Goal: Information Seeking & Learning: Learn about a topic

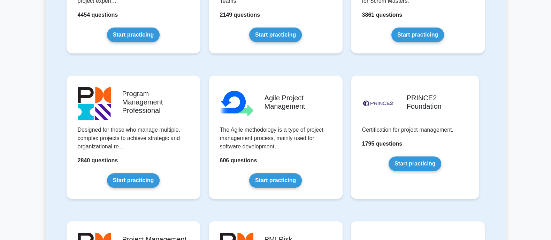
scroll to position [392, 0]
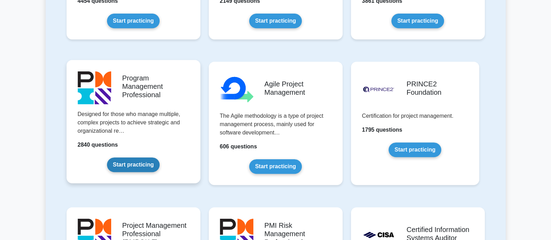
click at [141, 164] on link "Start practicing" at bounding box center [133, 165] width 53 height 15
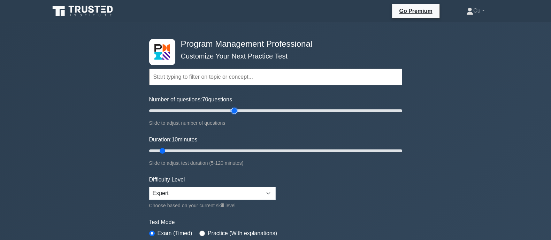
click at [237, 112] on input "Number of questions: 70 questions" at bounding box center [275, 111] width 253 height 8
click at [228, 111] on input "Number of questions: 70 questions" at bounding box center [275, 111] width 253 height 8
type input "60"
click at [221, 112] on input "Number of questions: 60 questions" at bounding box center [275, 111] width 253 height 8
click at [242, 148] on input "Duration: 45 minutes" at bounding box center [275, 151] width 253 height 8
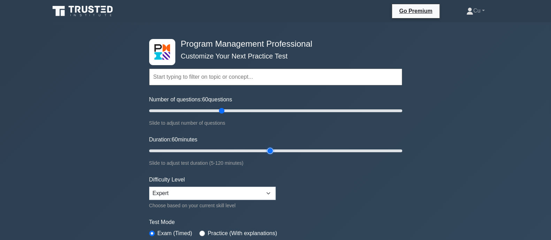
click at [269, 150] on input "Duration: 60 minutes" at bounding box center [275, 151] width 253 height 8
click at [285, 150] on input "Duration: 65 minutes" at bounding box center [275, 151] width 253 height 8
type input "80"
click at [314, 150] on input "Duration: 80 minutes" at bounding box center [275, 151] width 253 height 8
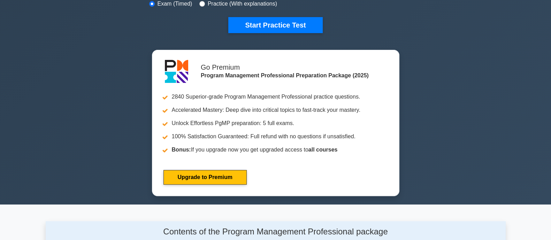
scroll to position [87, 0]
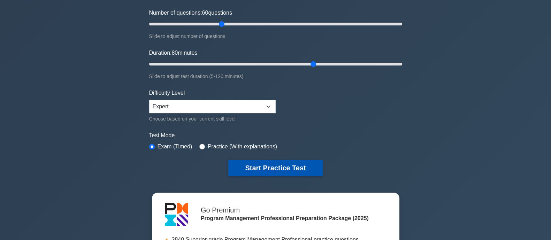
click at [283, 169] on button "Start Practice Test" at bounding box center [275, 168] width 94 height 16
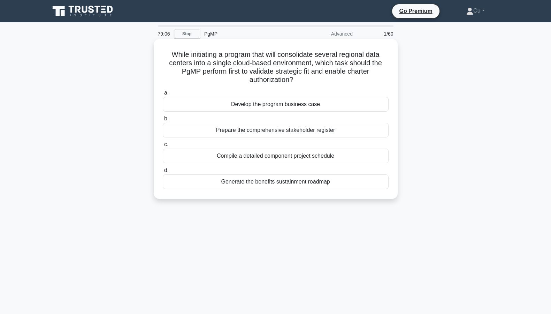
click at [279, 106] on div "Develop the program business case" at bounding box center [276, 104] width 226 height 15
click at [163, 95] on input "a. Develop the program business case" at bounding box center [163, 93] width 0 height 5
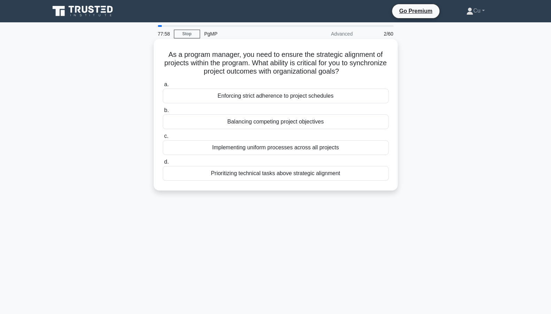
click at [279, 148] on div "Implementing uniform processes across all projects" at bounding box center [276, 147] width 226 height 15
click at [163, 138] on input "c. Implementing uniform processes across all projects" at bounding box center [163, 136] width 0 height 5
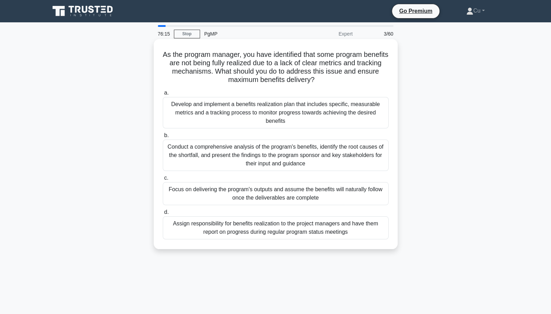
click at [317, 117] on div "Develop and implement a benefits realization plan that includes specific, measu…" at bounding box center [276, 112] width 226 height 31
click at [163, 95] on input "a. Develop and implement a benefits realization plan that includes specific, me…" at bounding box center [163, 93] width 0 height 5
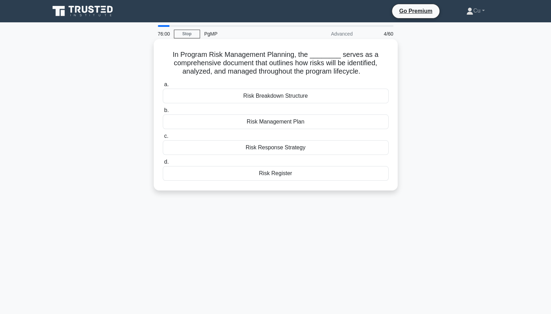
click at [264, 122] on div "Risk Management Plan" at bounding box center [276, 121] width 226 height 15
click at [163, 113] on input "b. Risk Management Plan" at bounding box center [163, 110] width 0 height 5
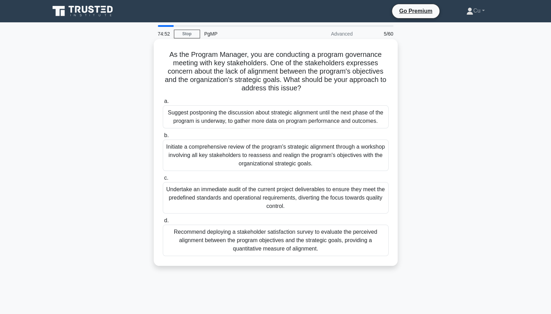
click at [247, 156] on div "Initiate a comprehensive review of the program's strategic alignment through a …" at bounding box center [276, 155] width 226 height 31
click at [163, 138] on input "b. Initiate a comprehensive review of the program's strategic alignment through…" at bounding box center [163, 135] width 0 height 5
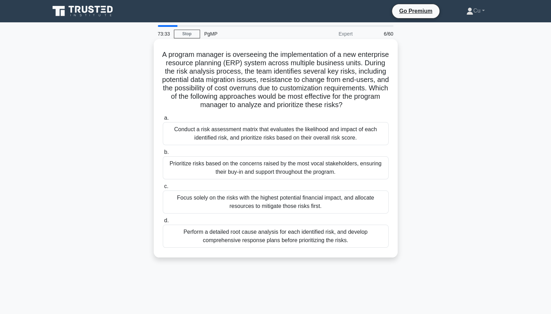
click at [249, 144] on div "Conduct a risk assessment matrix that evaluates the likelihood and impact of ea…" at bounding box center [276, 133] width 226 height 23
click at [163, 120] on input "a. Conduct a risk assessment matrix that evaluates the likelihood and impact of…" at bounding box center [163, 118] width 0 height 5
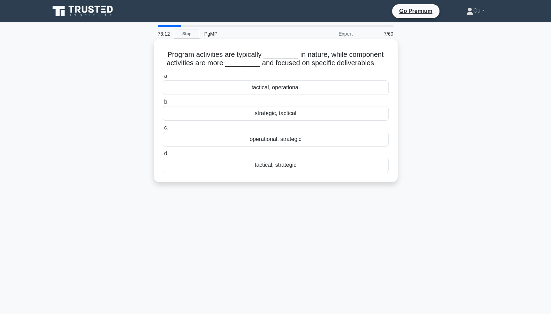
click at [279, 115] on div "strategic, tactical" at bounding box center [276, 113] width 226 height 15
click at [163, 104] on input "b. strategic, tactical" at bounding box center [163, 102] width 0 height 5
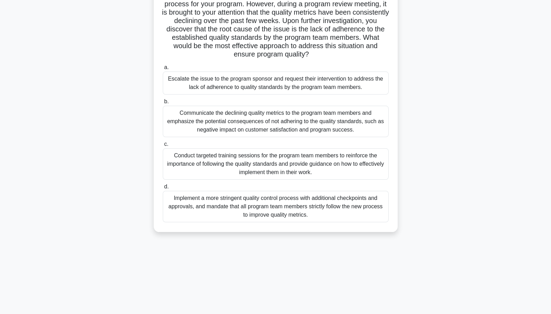
scroll to position [63, 0]
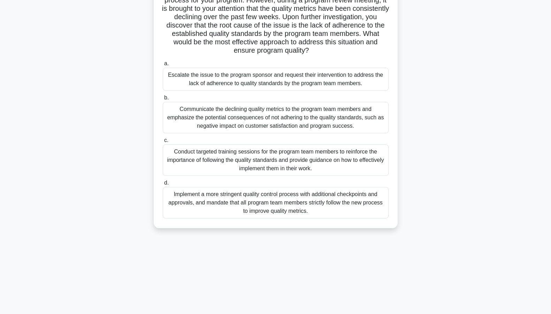
click at [263, 210] on div "Implement a more stringent quality control process with additional checkpoints …" at bounding box center [276, 202] width 226 height 31
click at [163, 185] on input "d. Implement a more stringent quality control process with additional checkpoin…" at bounding box center [163, 183] width 0 height 5
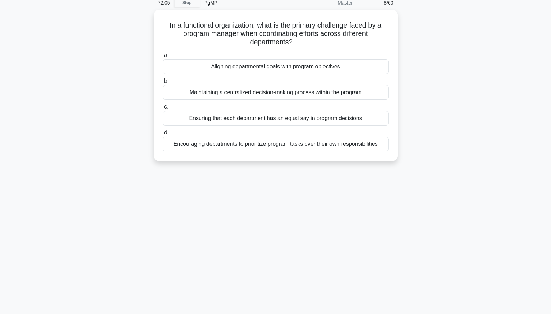
scroll to position [0, 0]
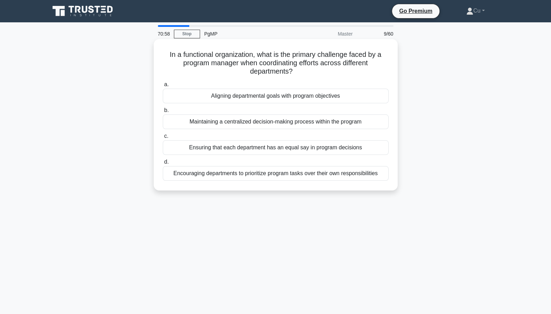
click at [271, 175] on div "Encouraging departments to prioritize program tasks over their own responsibili…" at bounding box center [276, 173] width 226 height 15
click at [163, 164] on input "d. Encouraging departments to prioritize program tasks over their own responsib…" at bounding box center [163, 162] width 0 height 5
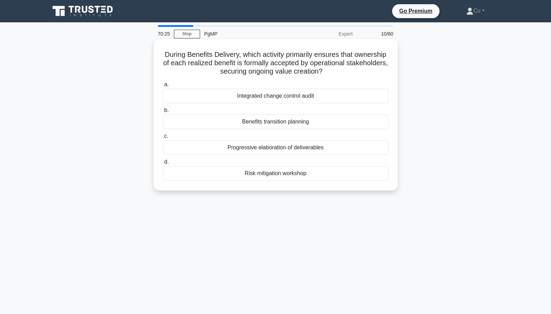
click at [306, 123] on div "Benefits transition planning" at bounding box center [276, 121] width 226 height 15
click at [163, 113] on input "b. Benefits transition planning" at bounding box center [163, 110] width 0 height 5
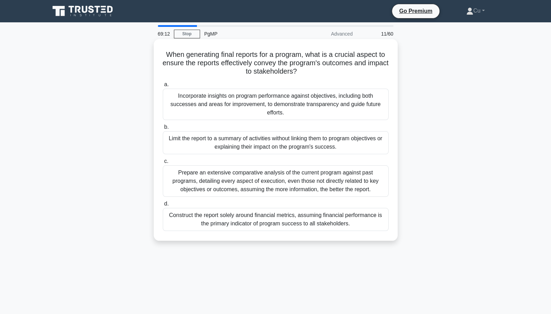
click at [301, 102] on div "Incorporate insights on program performance against objectives, including both …" at bounding box center [276, 104] width 226 height 31
click at [163, 87] on input "a. Incorporate insights on program performance against objectives, including bo…" at bounding box center [163, 84] width 0 height 5
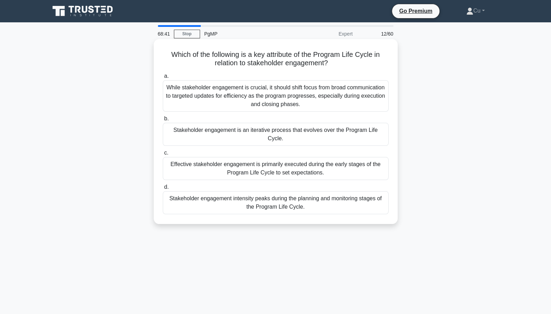
click at [258, 127] on div "Stakeholder engagement is an iterative process that evolves over the Program Li…" at bounding box center [276, 134] width 226 height 23
click at [163, 121] on input "b. Stakeholder engagement is an iterative process that evolves over the Program…" at bounding box center [163, 118] width 0 height 5
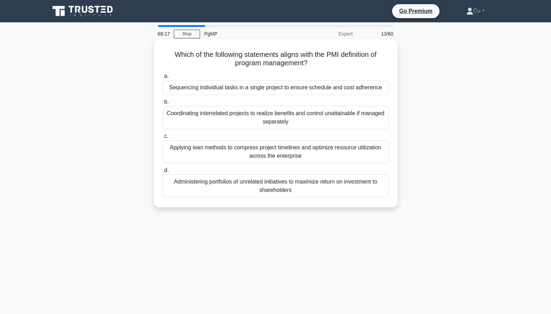
click at [225, 112] on div "Coordinating interrelated projects to realize benefits and control unattainable…" at bounding box center [276, 117] width 226 height 23
click at [163, 104] on input "b. Coordinating interrelated projects to realize benefits and control unattaina…" at bounding box center [163, 102] width 0 height 5
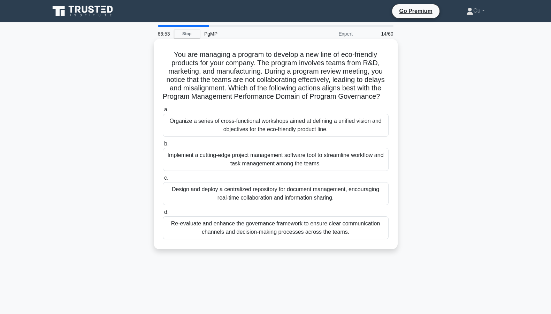
click at [249, 239] on div "Re-evaluate and enhance the governance framework to ensure clear communication …" at bounding box center [276, 227] width 226 height 23
click at [163, 214] on input "d. Re-evaluate and enhance the governance framework to ensure clear communicati…" at bounding box center [163, 212] width 0 height 5
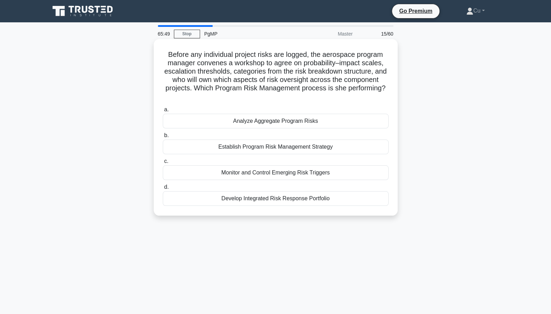
click at [236, 146] on div "Establish Program Risk Management Strategy" at bounding box center [276, 147] width 226 height 15
click at [163, 138] on input "b. Establish Program Risk Management Strategy" at bounding box center [163, 135] width 0 height 5
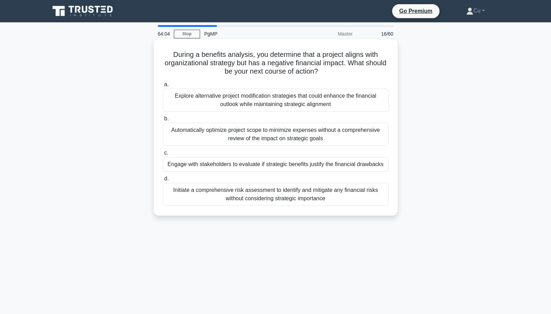
click at [301, 105] on div "Explore alternative project modification strategies that could enhance the fina…" at bounding box center [276, 100] width 226 height 23
click at [163, 87] on input "a. Explore alternative project modification strategies that could enhance the f…" at bounding box center [163, 84] width 0 height 5
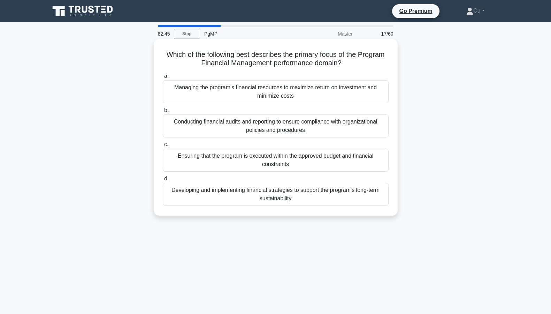
click at [281, 167] on div "Ensuring that the program is executed within the approved budget and financial …" at bounding box center [276, 160] width 226 height 23
click at [163, 147] on input "c. Ensuring that the program is executed within the approved budget and financi…" at bounding box center [163, 144] width 0 height 5
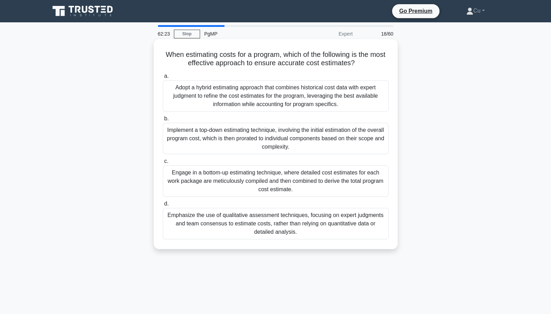
click at [311, 178] on div "Engage in a bottom-up estimating technique, where detailed cost estimates for e…" at bounding box center [276, 180] width 226 height 31
click at [163, 164] on input "c. Engage in a bottom-up estimating technique, where detailed cost estimates fo…" at bounding box center [163, 161] width 0 height 5
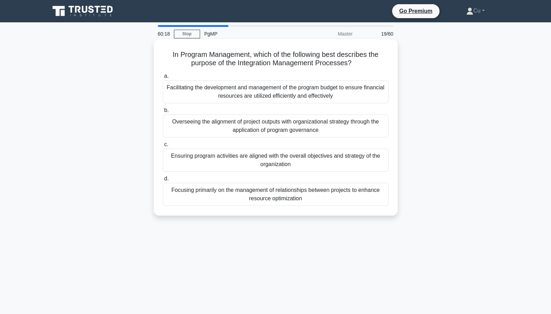
click at [337, 193] on div "Focusing primarily on the management of relationships between projects to enhan…" at bounding box center [276, 194] width 226 height 23
click at [163, 181] on input "d. Focusing primarily on the management of relationships between projects to en…" at bounding box center [163, 178] width 0 height 5
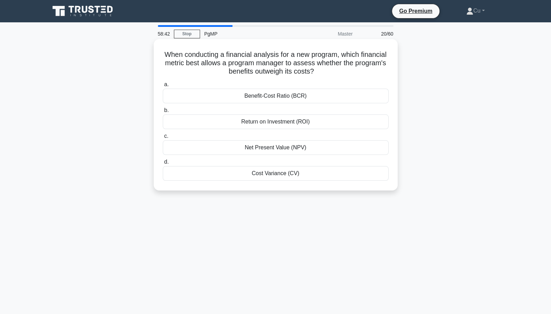
click at [281, 98] on div "Benefit-Cost Ratio (BCR)" at bounding box center [276, 96] width 226 height 15
click at [163, 87] on input "a. Benefit-Cost Ratio (BCR)" at bounding box center [163, 84] width 0 height 5
click at [276, 123] on div "Program Execution" at bounding box center [276, 121] width 226 height 15
click at [163, 113] on input "b. Program Execution" at bounding box center [163, 110] width 0 height 5
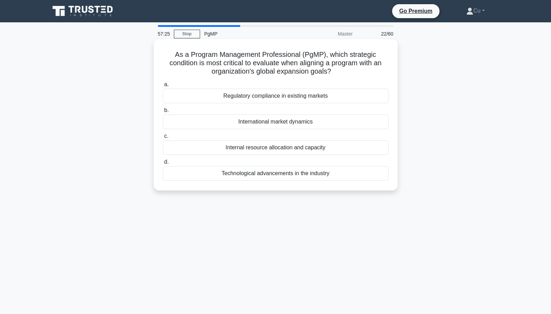
click at [309, 122] on div "International market dynamics" at bounding box center [276, 121] width 226 height 15
click at [163, 113] on input "b. International market dynamics" at bounding box center [163, 110] width 0 height 5
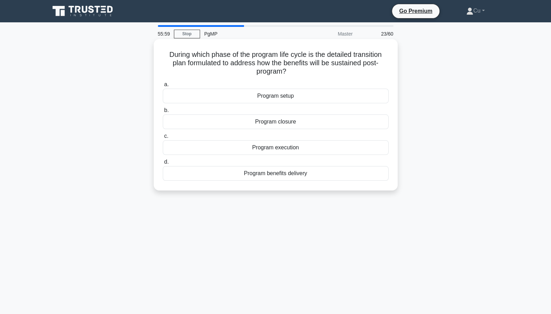
click at [285, 120] on div "Program closure" at bounding box center [276, 121] width 226 height 15
click at [163, 113] on input "b. Program closure" at bounding box center [163, 110] width 0 height 5
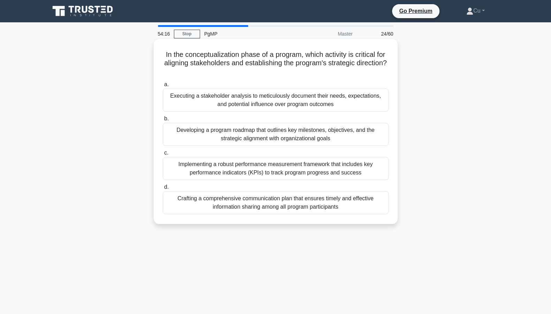
click at [237, 96] on div "Executing a stakeholder analysis to meticulously document their needs, expectat…" at bounding box center [276, 100] width 226 height 23
click at [163, 87] on input "a. Executing a stakeholder analysis to meticulously document their needs, expec…" at bounding box center [163, 84] width 0 height 5
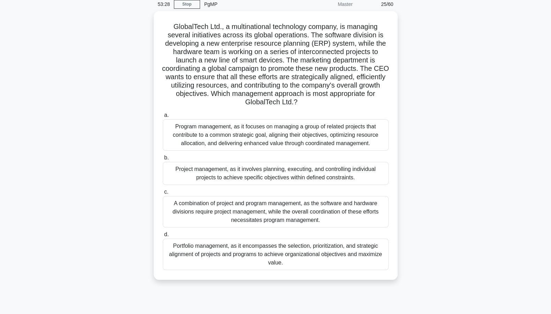
scroll to position [43, 0]
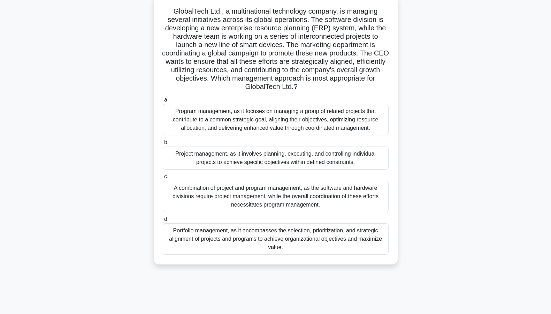
click at [279, 238] on div "Portfolio management, as it encompasses the selection, prioritization, and stra…" at bounding box center [276, 238] width 226 height 31
click at [163, 221] on input "d. Portfolio management, as it encompasses the selection, prioritization, and s…" at bounding box center [163, 219] width 0 height 5
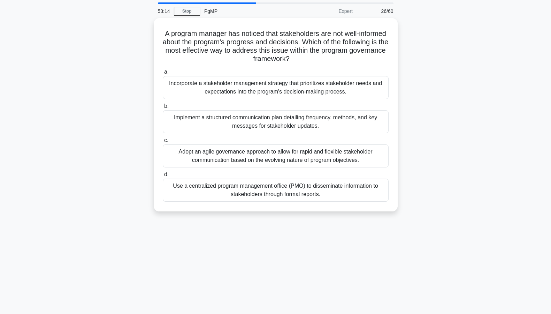
scroll to position [0, 0]
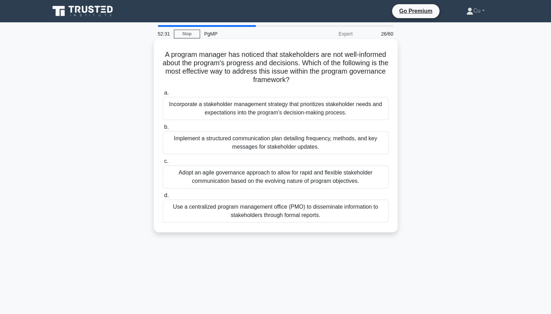
click at [189, 142] on div "Implement a structured communication plan detailing frequency, methods, and key…" at bounding box center [276, 142] width 226 height 23
click at [163, 129] on input "b. Implement a structured communication plan detailing frequency, methods, and …" at bounding box center [163, 127] width 0 height 5
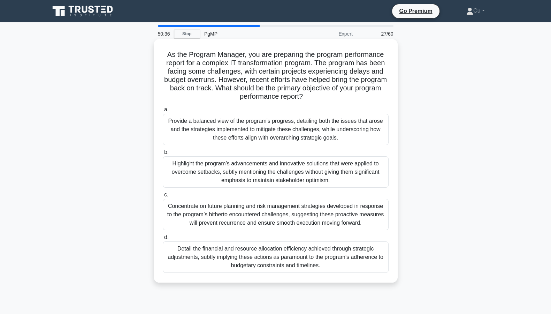
click at [255, 127] on div "Provide a balanced view of the program’s progress, detailing both the issues th…" at bounding box center [276, 129] width 226 height 31
click at [163, 112] on input "a. Provide a balanced view of the program’s progress, detailing both the issues…" at bounding box center [163, 109] width 0 height 5
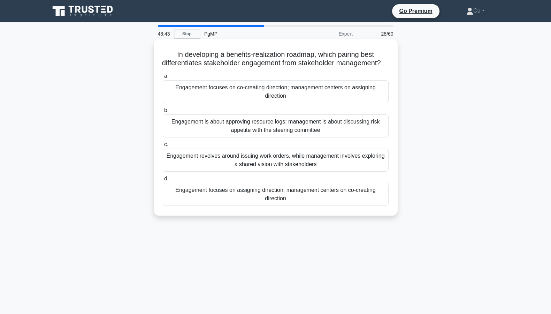
click at [206, 99] on div "Engagement focuses on co-creating direction; management centers on assigning di…" at bounding box center [276, 91] width 226 height 23
click at [163, 78] on input "a. Engagement focuses on co-creating direction; management centers on assigning…" at bounding box center [163, 76] width 0 height 5
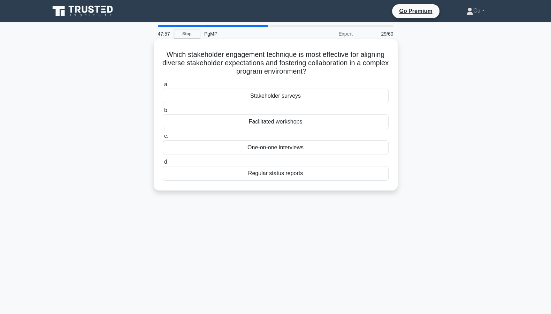
click at [301, 123] on div "Facilitated workshops" at bounding box center [276, 121] width 226 height 15
click at [163, 113] on input "b. Facilitated workshops" at bounding box center [163, 110] width 0 height 5
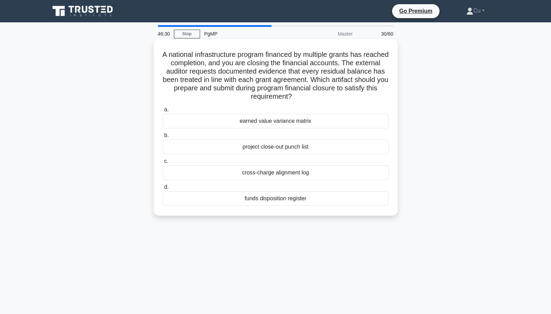
click at [266, 170] on div "cross-charge alignment log" at bounding box center [276, 172] width 226 height 15
click at [163, 164] on input "c. cross-charge alignment log" at bounding box center [163, 161] width 0 height 5
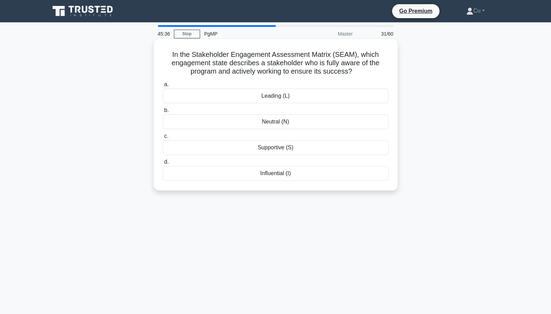
click at [283, 95] on div "Leading (L)" at bounding box center [276, 96] width 226 height 15
click at [163, 87] on input "a. Leading (L)" at bounding box center [163, 84] width 0 height 5
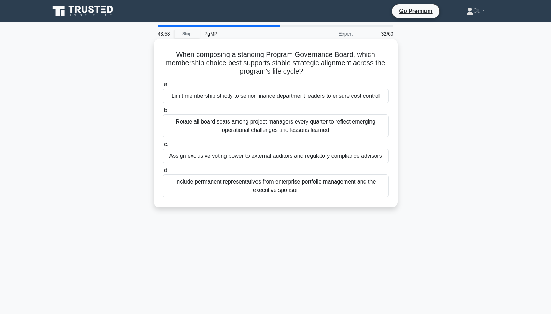
click at [242, 184] on div "Include permanent representatives from enterprise portfolio management and the …" at bounding box center [276, 185] width 226 height 23
click at [163, 173] on input "d. Include permanent representatives from enterprise portfolio management and t…" at bounding box center [163, 170] width 0 height 5
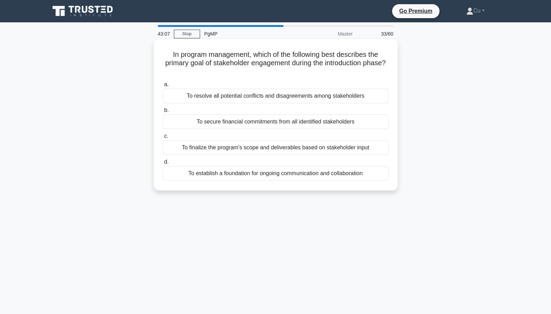
click at [262, 176] on div "To establish a foundation for ongoing communication and collaboration" at bounding box center [276, 173] width 226 height 15
click at [163, 164] on input "d. To establish a foundation for ongoing communication and collaboration" at bounding box center [163, 162] width 0 height 5
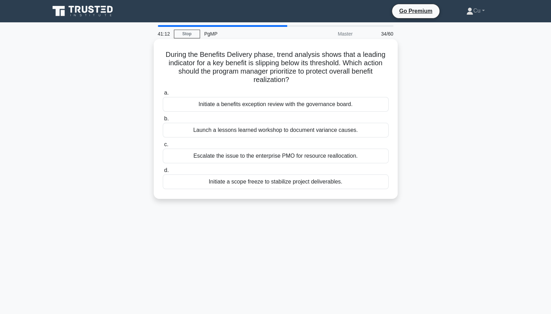
click at [318, 105] on div "Initiate a benefits exception review with the governance board." at bounding box center [276, 104] width 226 height 15
click at [163, 95] on input "a. Initiate a benefits exception review with the governance board." at bounding box center [163, 93] width 0 height 5
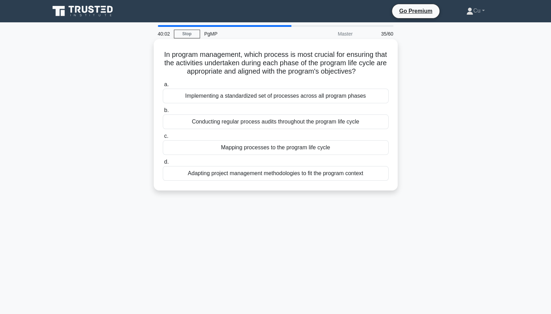
click at [324, 122] on div "Conducting regular process audits throughout the program life cycle" at bounding box center [276, 121] width 226 height 15
click at [163, 113] on input "b. Conducting regular process audits throughout the program life cycle" at bounding box center [163, 110] width 0 height 5
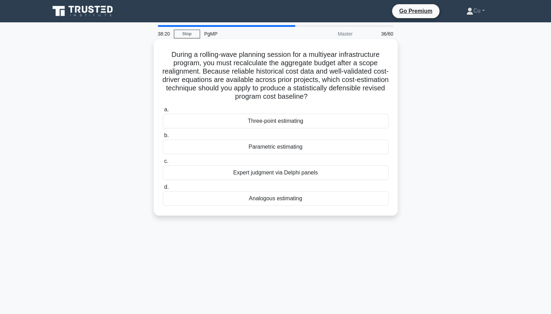
click at [241, 200] on div "Analogous estimating" at bounding box center [276, 198] width 226 height 15
click at [163, 189] on input "d. Analogous estimating" at bounding box center [163, 187] width 0 height 5
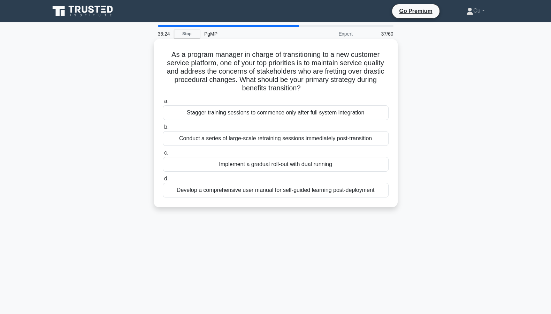
click at [295, 194] on div "Develop a comprehensive user manual for self-guided learning post-deployment" at bounding box center [276, 190] width 226 height 15
click at [163, 181] on input "d. Develop a comprehensive user manual for self-guided learning post-deployment" at bounding box center [163, 178] width 0 height 5
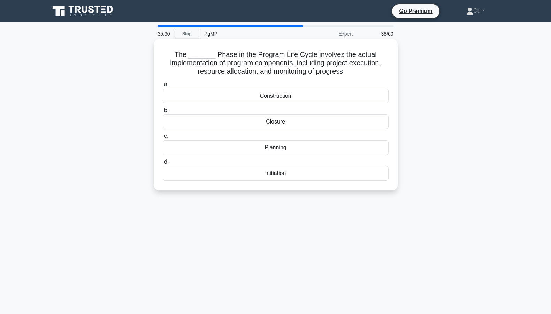
click at [256, 99] on div "Construction" at bounding box center [276, 96] width 226 height 15
click at [163, 87] on input "a. Construction" at bounding box center [163, 84] width 0 height 5
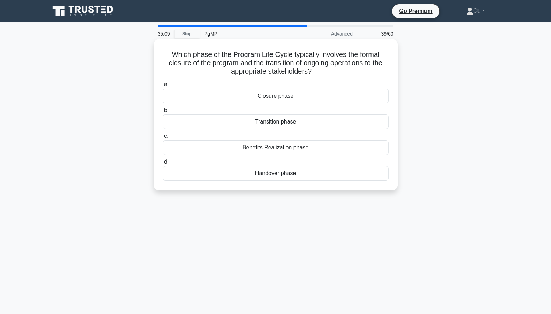
click at [256, 97] on div "Closure phase" at bounding box center [276, 96] width 226 height 15
click at [163, 87] on input "a. Closure phase" at bounding box center [163, 84] width 0 height 5
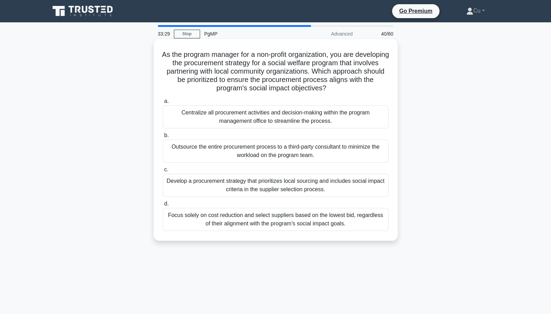
click at [263, 191] on div "Develop a procurement strategy that prioritizes local sourcing and includes soc…" at bounding box center [276, 185] width 226 height 23
click at [163, 172] on input "c. Develop a procurement strategy that prioritizes local sourcing and includes …" at bounding box center [163, 169] width 0 height 5
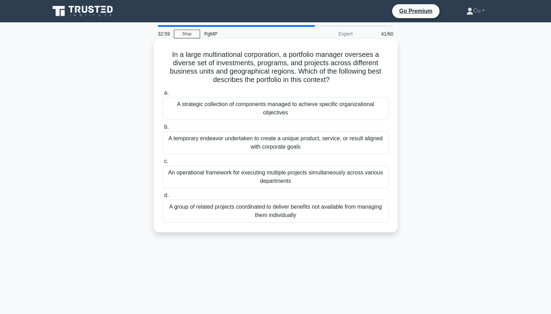
click at [225, 104] on div "A strategic collection of components managed to achieve specific organizational…" at bounding box center [276, 108] width 226 height 23
click at [163, 95] on input "a. A strategic collection of components managed to achieve specific organizatio…" at bounding box center [163, 93] width 0 height 5
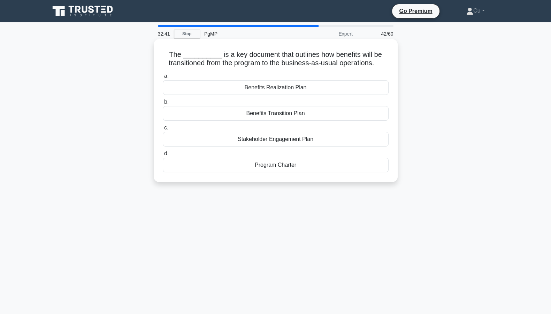
click at [269, 114] on div "Benefits Transition Plan" at bounding box center [276, 113] width 226 height 15
click at [163, 104] on input "b. Benefits Transition Plan" at bounding box center [163, 102] width 0 height 5
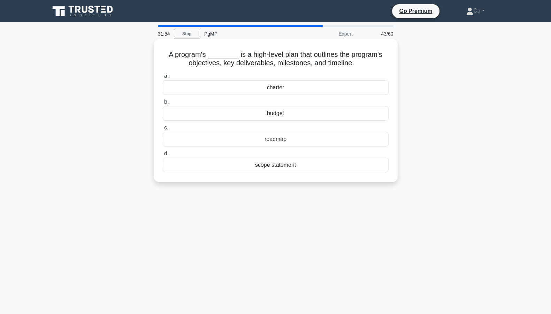
click at [276, 142] on div "roadmap" at bounding box center [276, 139] width 226 height 15
click at [163, 130] on input "c. roadmap" at bounding box center [163, 128] width 0 height 5
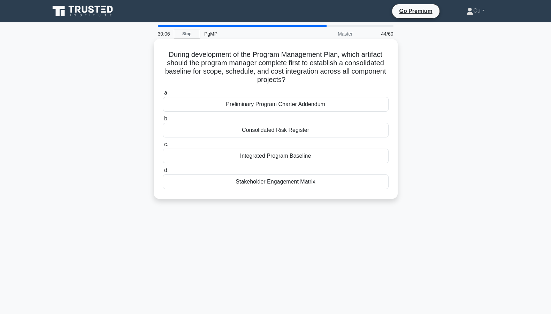
click at [278, 152] on div "Integrated Program Baseline" at bounding box center [276, 156] width 226 height 15
click at [163, 147] on input "c. Integrated Program Baseline" at bounding box center [163, 144] width 0 height 5
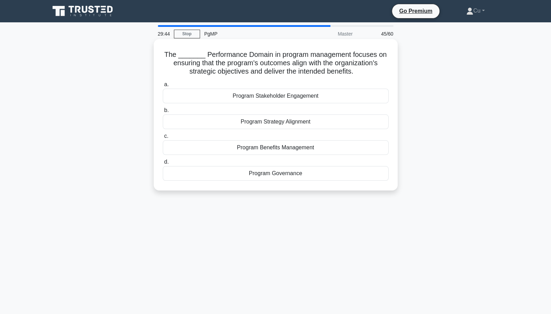
click at [271, 150] on div "Program Benefits Management" at bounding box center [276, 147] width 226 height 15
click at [163, 138] on input "c. Program Benefits Management" at bounding box center [163, 136] width 0 height 5
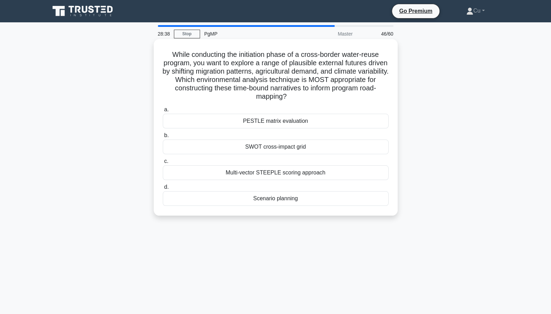
click at [279, 124] on div "PESTLE matrix evaluation" at bounding box center [276, 121] width 226 height 15
click at [163, 112] on input "a. PESTLE matrix evaluation" at bounding box center [163, 109] width 0 height 5
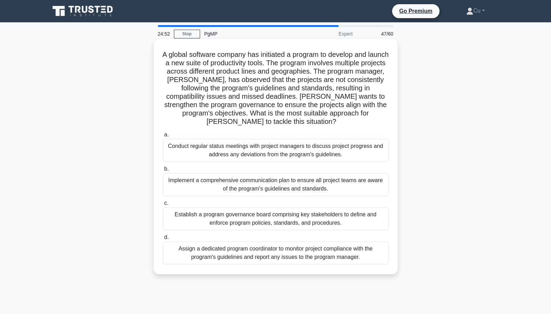
click at [266, 240] on div "Assign a dedicated program coordinator to monitor project compliance with the p…" at bounding box center [276, 252] width 226 height 23
click at [163, 240] on input "d. Assign a dedicated program coordinator to monitor project compliance with th…" at bounding box center [163, 237] width 0 height 5
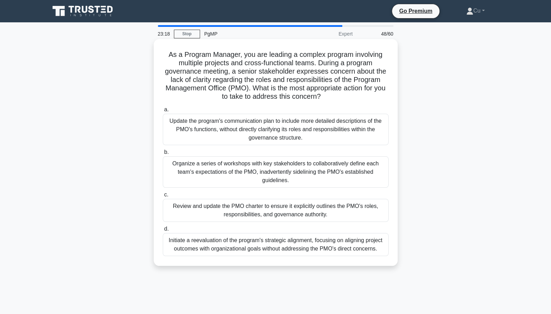
click at [264, 173] on div "Organize a series of workshops with key stakeholders to collaboratively define …" at bounding box center [276, 171] width 226 height 31
click at [163, 155] on input "b. Organize a series of workshops with key stakeholders to collaboratively defi…" at bounding box center [163, 152] width 0 height 5
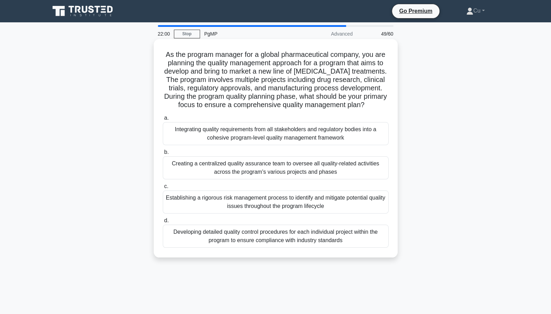
click at [234, 134] on div "Integrating quality requirements from all stakeholders and regulatory bodies in…" at bounding box center [276, 133] width 226 height 23
click at [163, 120] on input "a. Integrating quality requirements from all stakeholders and regulatory bodies…" at bounding box center [163, 118] width 0 height 5
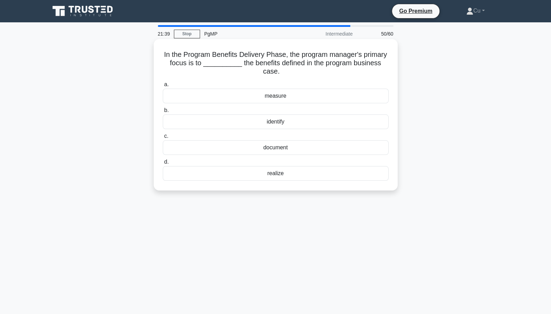
click at [278, 175] on div "realize" at bounding box center [276, 173] width 226 height 15
click at [163, 164] on input "d. realize" at bounding box center [163, 162] width 0 height 5
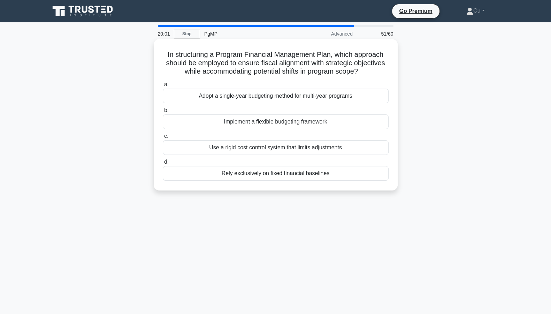
click at [362, 101] on div "Adopt a single-year budgeting method for multi-year programs" at bounding box center [276, 96] width 226 height 15
click at [163, 87] on input "a. Adopt a single-year budgeting method for multi-year programs" at bounding box center [163, 84] width 0 height 5
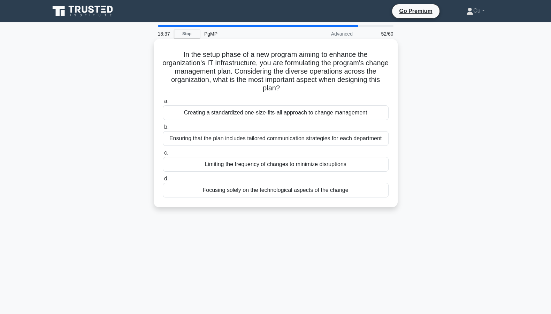
click at [258, 139] on div "Ensuring that the plan includes tailored communication strategies for each depa…" at bounding box center [276, 138] width 226 height 15
click at [163, 129] on input "b. Ensuring that the plan includes tailored communication strategies for each d…" at bounding box center [163, 127] width 0 height 5
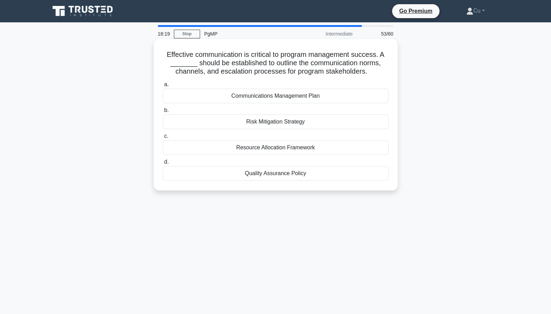
click at [263, 100] on div "Communications Management Plan" at bounding box center [276, 96] width 226 height 15
click at [163, 87] on input "a. Communications Management Plan" at bounding box center [163, 84] width 0 height 5
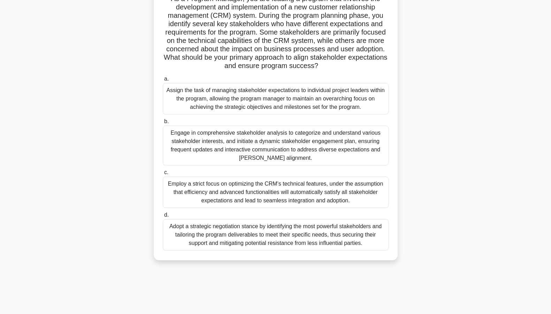
scroll to position [63, 0]
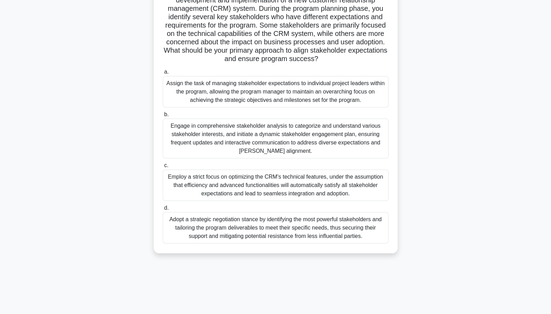
click at [220, 141] on div "Engage in comprehensive stakeholder analysis to categorize and understand vario…" at bounding box center [276, 139] width 226 height 40
click at [163, 117] on input "b. Engage in comprehensive stakeholder analysis to categorize and understand va…" at bounding box center [163, 114] width 0 height 5
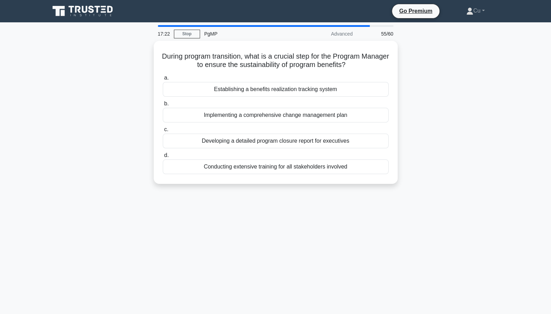
scroll to position [0, 0]
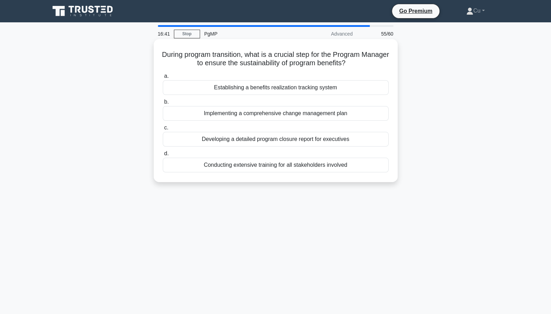
click at [276, 115] on div "Implementing a comprehensive change management plan" at bounding box center [276, 113] width 226 height 15
click at [163, 104] on input "b. Implementing a comprehensive change management plan" at bounding box center [163, 102] width 0 height 5
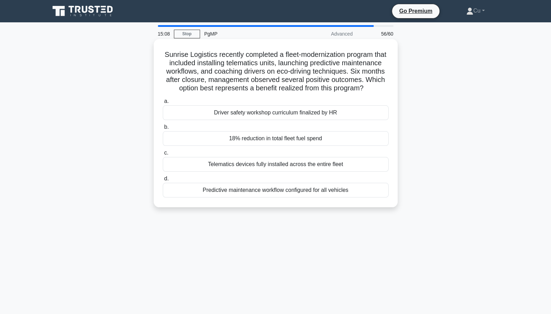
click at [247, 146] on div "18% reduction in total fleet fuel spend" at bounding box center [276, 138] width 226 height 15
click at [163, 129] on input "b. 18% reduction in total fleet fuel spend" at bounding box center [163, 127] width 0 height 5
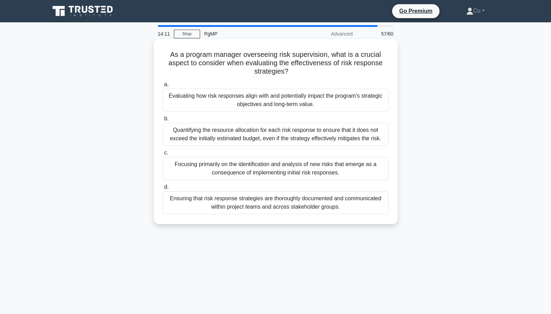
click at [278, 102] on div "Evaluating how risk responses align with and potentially impact the program's s…" at bounding box center [276, 100] width 226 height 23
click at [163, 87] on input "a. Evaluating how risk responses align with and potentially impact the program'…" at bounding box center [163, 84] width 0 height 5
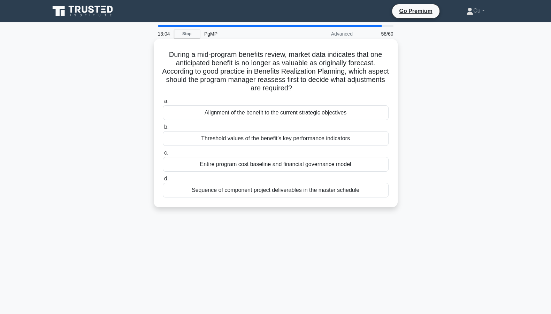
click at [302, 115] on div "Alignment of the benefit to the current strategic objectives" at bounding box center [276, 112] width 226 height 15
click at [163, 104] on input "a. Alignment of the benefit to the current strategic objectives" at bounding box center [163, 101] width 0 height 5
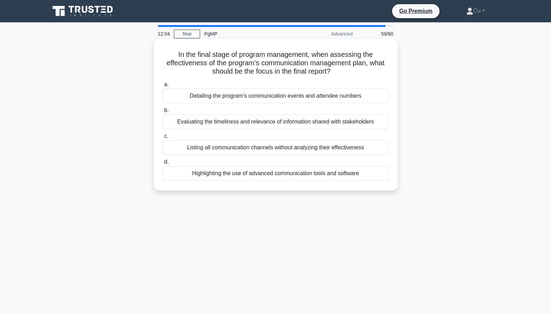
click at [237, 121] on div "Evaluating the timeliness and relevance of information shared with stakeholders" at bounding box center [276, 121] width 226 height 15
click at [163, 113] on input "b. Evaluating the timeliness and relevance of information shared with stakehold…" at bounding box center [163, 110] width 0 height 5
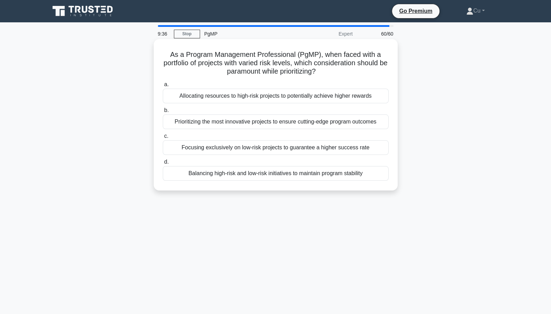
click at [360, 121] on div "Prioritizing the most innovative projects to ensure cutting-edge program outcom…" at bounding box center [276, 121] width 226 height 15
click at [163, 113] on input "b. Prioritizing the most innovative projects to ensure cutting-edge program out…" at bounding box center [163, 110] width 0 height 5
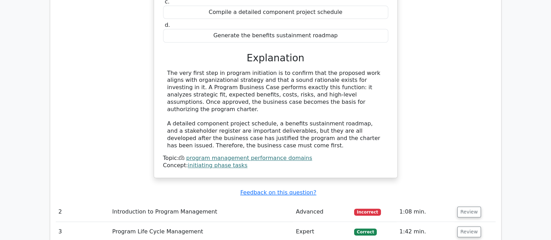
scroll to position [872, 0]
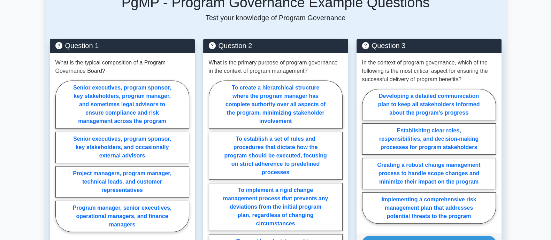
scroll to position [523, 0]
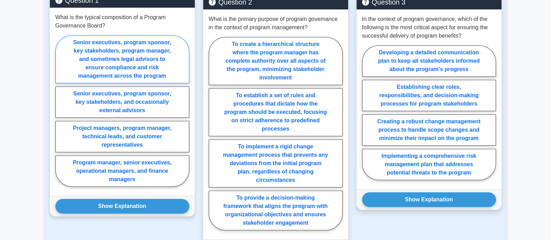
click at [84, 60] on label "Senior executives, program sponsor, key stakeholders, program manager, and some…" at bounding box center [122, 59] width 134 height 48
click at [60, 111] on input "Senior executives, program sponsor, key stakeholders, program manager, and some…" at bounding box center [57, 113] width 5 height 5
radio input "true"
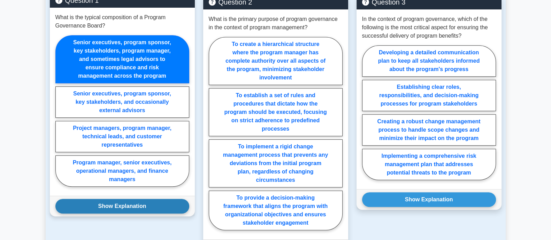
click at [121, 199] on button "Show Explanation" at bounding box center [122, 206] width 134 height 15
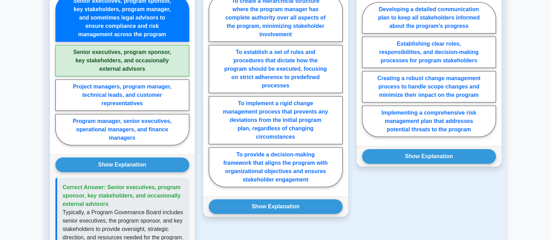
scroll to position [610, 0]
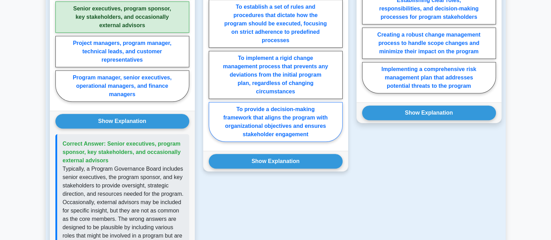
click at [272, 110] on label "To provide a decision-making framework that aligns the program with organizatio…" at bounding box center [276, 122] width 134 height 40
click at [213, 50] on input "To provide a decision-making framework that aligns the program with organizatio…" at bounding box center [211, 47] width 5 height 5
radio input "true"
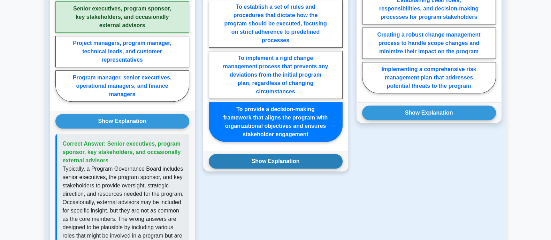
click at [278, 154] on button "Show Explanation" at bounding box center [276, 161] width 134 height 15
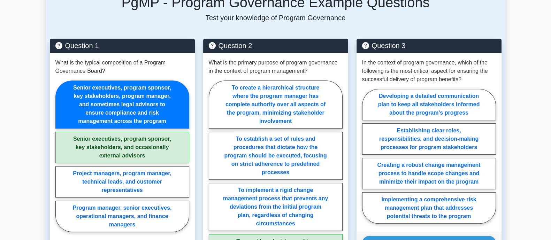
scroll to position [523, 0]
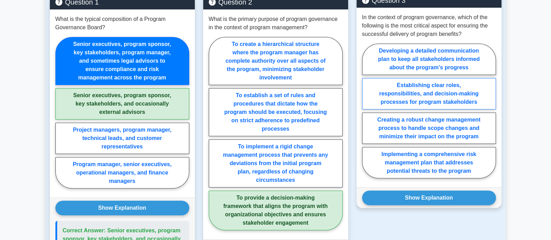
click at [414, 78] on label "Establishing clear roles, responsibilities, and decision-making processes for p…" at bounding box center [429, 93] width 134 height 31
click at [367, 111] on input "Establishing clear roles, responsibilities, and decision-making processes for p…" at bounding box center [364, 113] width 5 height 5
radio input "true"
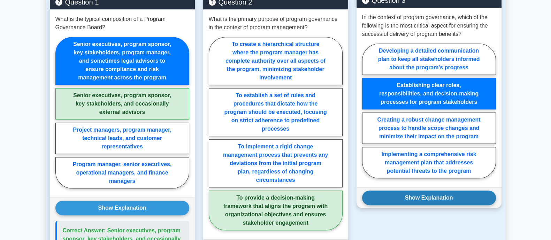
click at [428, 191] on button "Show Explanation" at bounding box center [429, 198] width 134 height 15
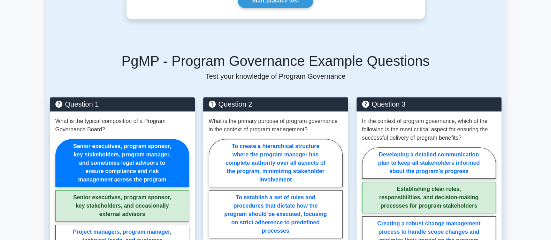
scroll to position [348, 0]
